Goal: Task Accomplishment & Management: Manage account settings

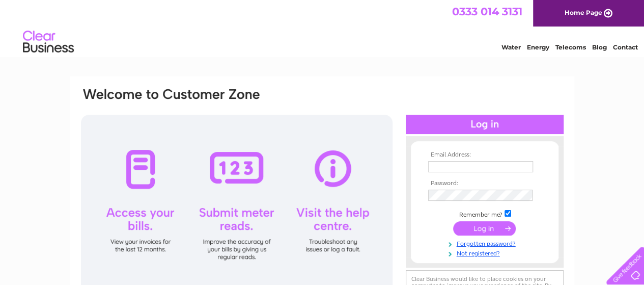
type input "bvrigby@gmail.com"
click at [483, 226] on input "submit" at bounding box center [484, 228] width 63 height 14
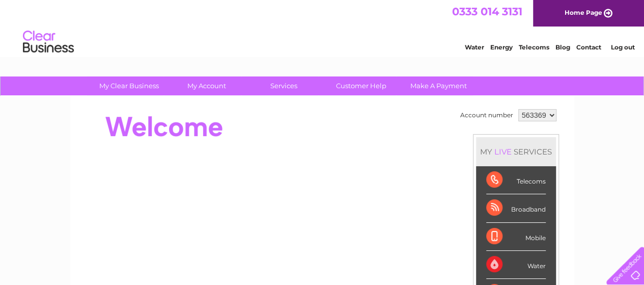
click at [549, 112] on select "563369 983344" at bounding box center [537, 115] width 38 height 12
select select "983344"
click at [518, 109] on select "563369 983344" at bounding box center [537, 115] width 38 height 12
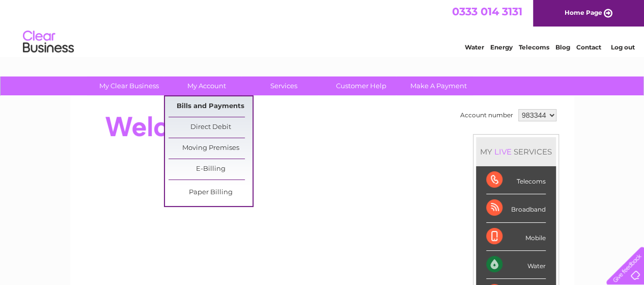
click at [218, 105] on link "Bills and Payments" at bounding box center [210, 106] width 84 height 20
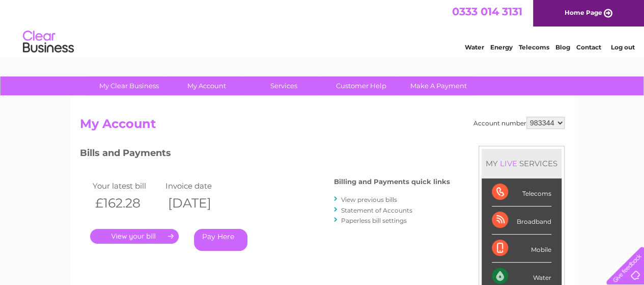
click at [133, 235] on link "." at bounding box center [134, 236] width 89 height 15
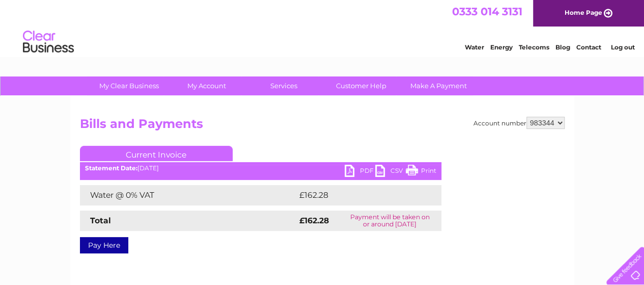
click at [364, 168] on link "PDF" at bounding box center [360, 171] width 31 height 15
